Goal: Check status: Check status

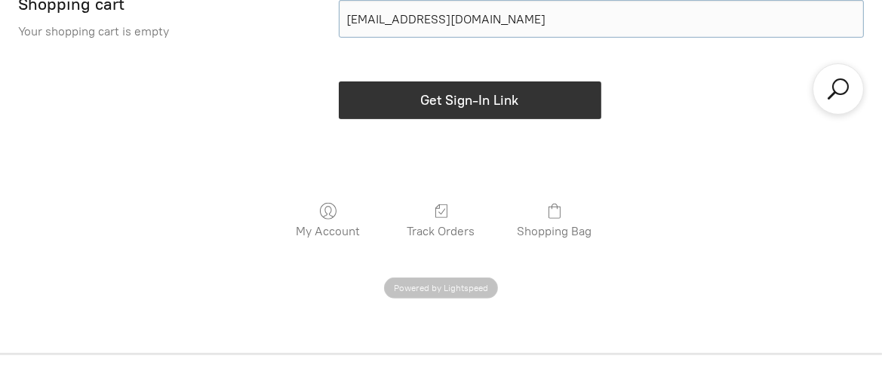
scroll to position [503, 0]
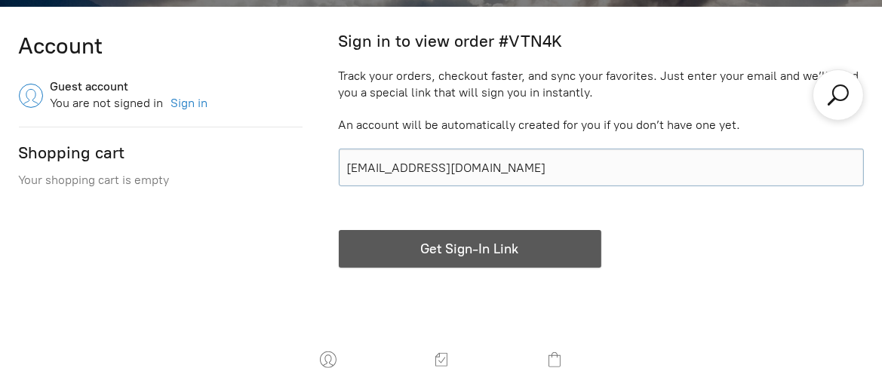
click at [481, 267] on span "button" at bounding box center [469, 249] width 24 height 36
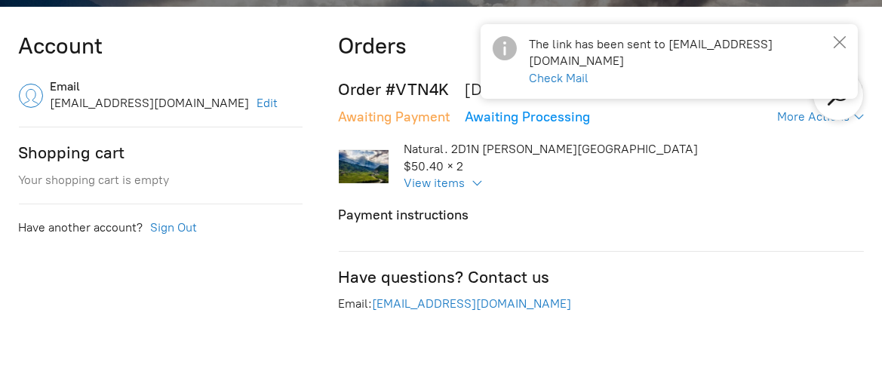
scroll to position [419, 0]
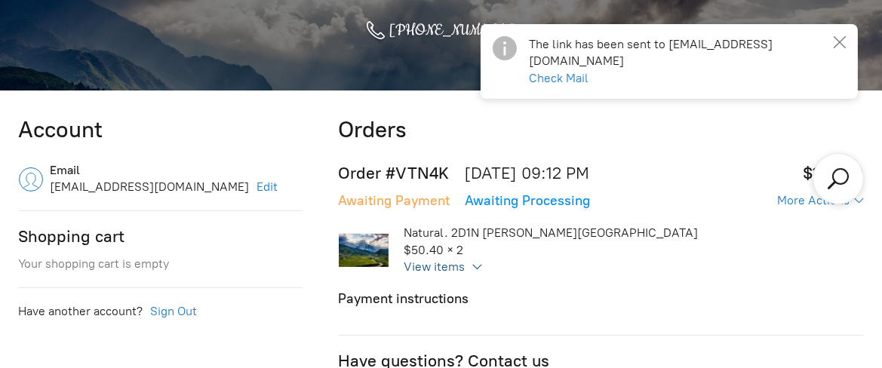
click at [482, 269] on div "Natural. 2D1N [PERSON_NAME][GEOGRAPHIC_DATA]. 2D1N [PERSON_NAME] Valley Price/p…" at bounding box center [527, 250] width 377 height 51
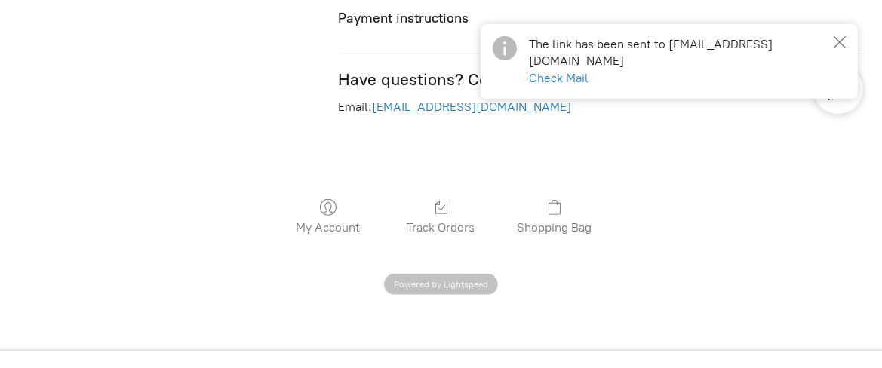
scroll to position [838, 0]
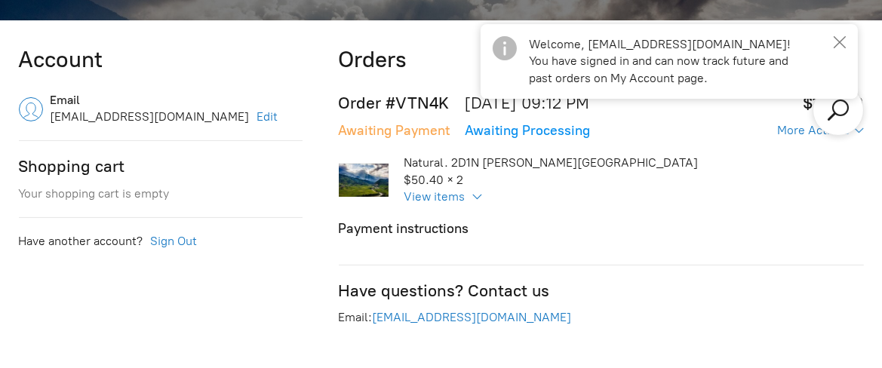
scroll to position [469, 0]
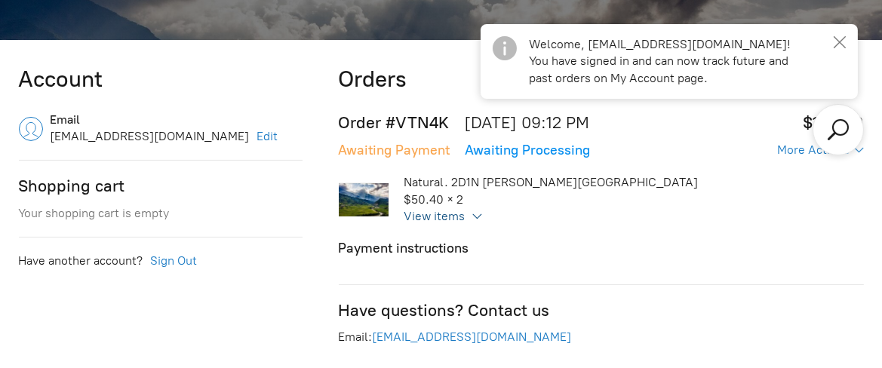
click at [475, 212] on div "Natural. 2D1N [PERSON_NAME][GEOGRAPHIC_DATA]. 2D1N [PERSON_NAME] Valley Price/p…" at bounding box center [527, 199] width 377 height 51
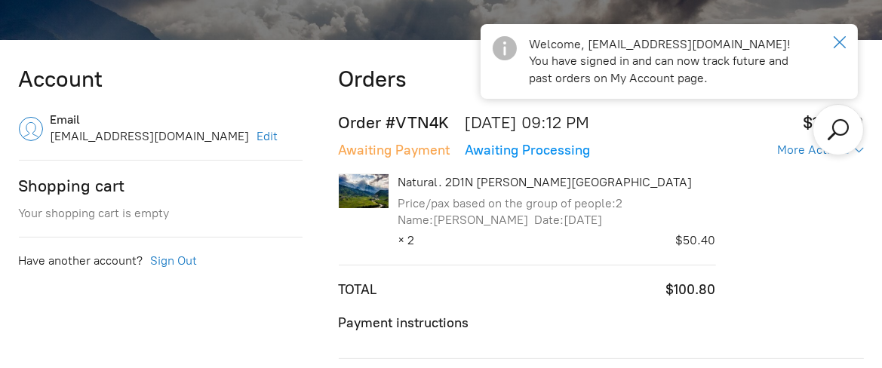
click at [835, 45] on icon "Close notice" at bounding box center [840, 42] width 12 height 12
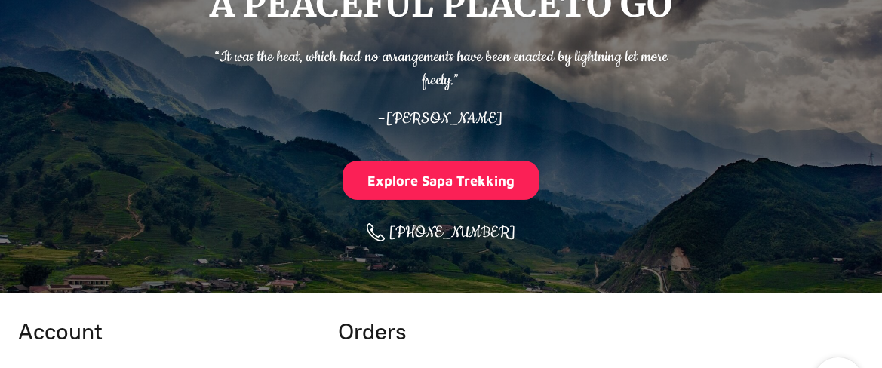
scroll to position [503, 0]
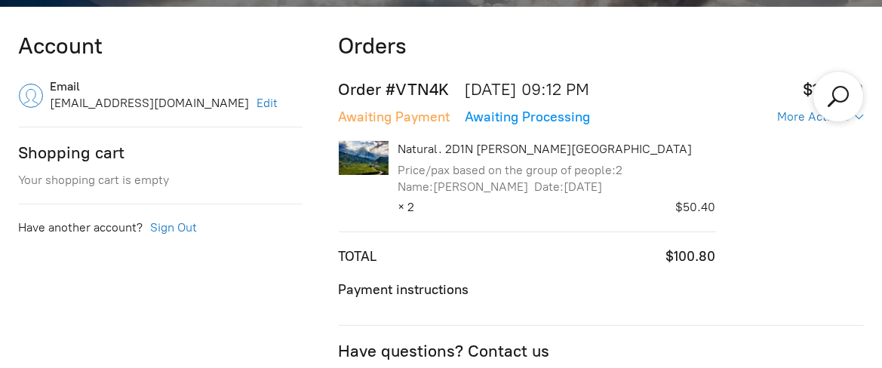
click at [547, 258] on td "$100.80 ($100.80)" at bounding box center [599, 257] width 232 height 19
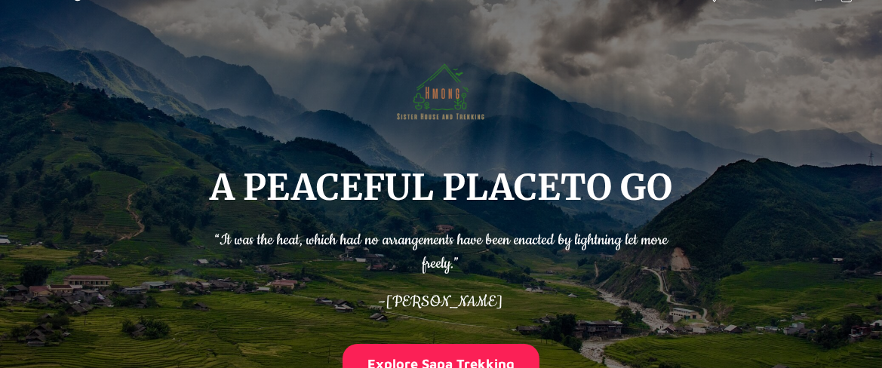
scroll to position [0, 0]
